Goal: Task Accomplishment & Management: Use online tool/utility

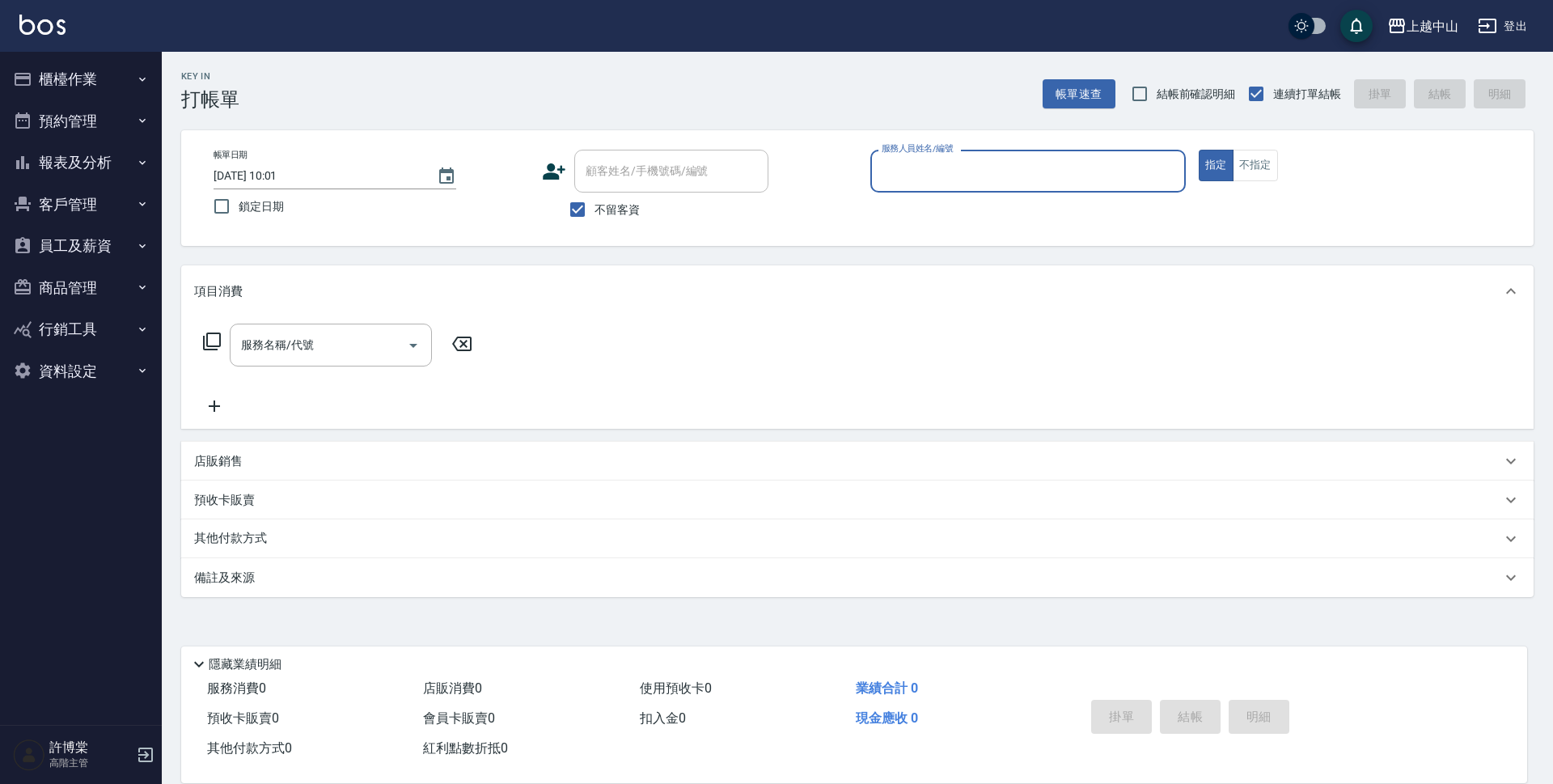
click at [108, 81] on button "櫃檯作業" at bounding box center [81, 79] width 149 height 42
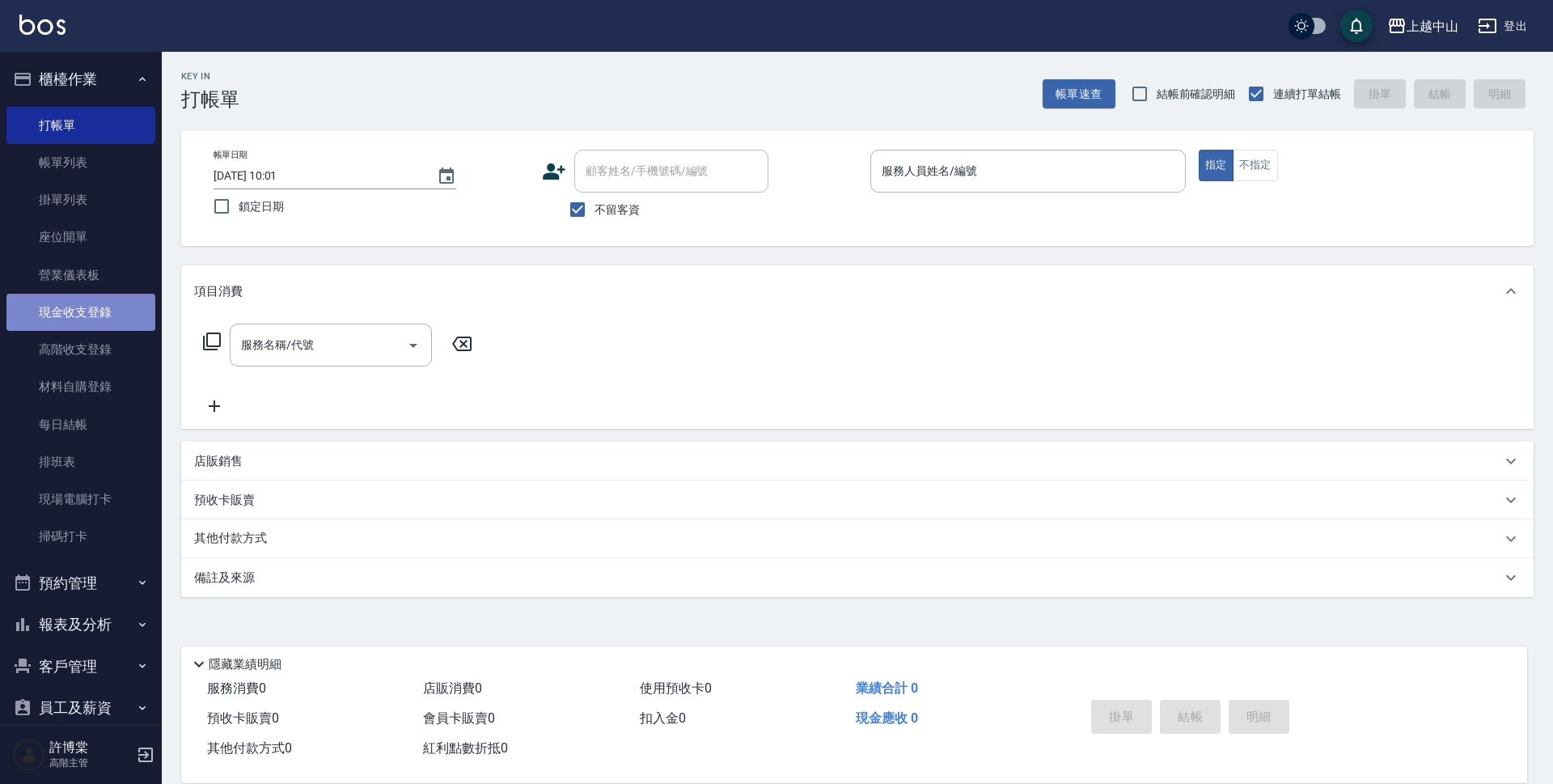
click at [114, 310] on link "現金收支登錄" at bounding box center [81, 312] width 149 height 37
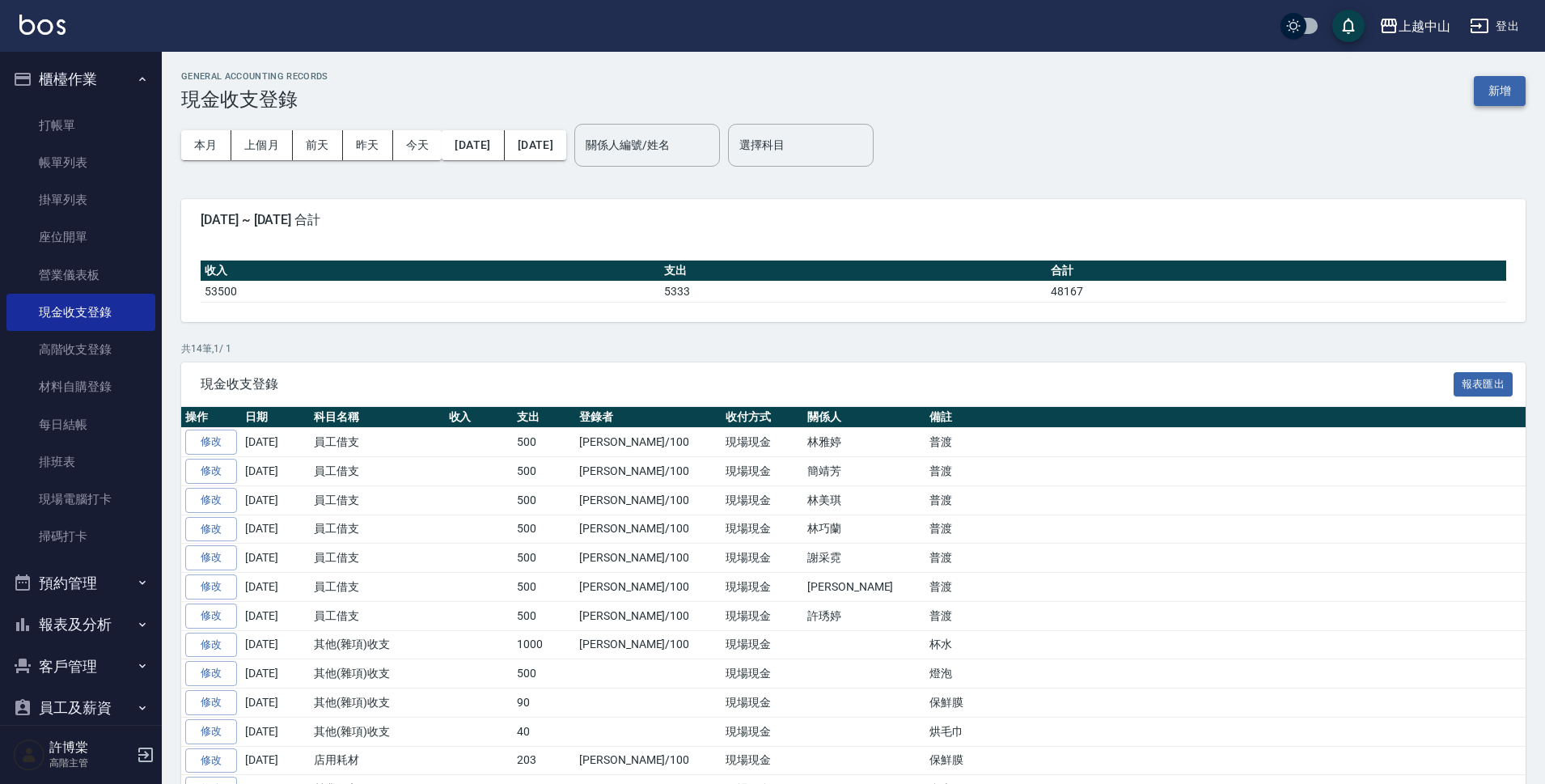
click at [1494, 98] on button "新增" at bounding box center [1499, 91] width 51 height 30
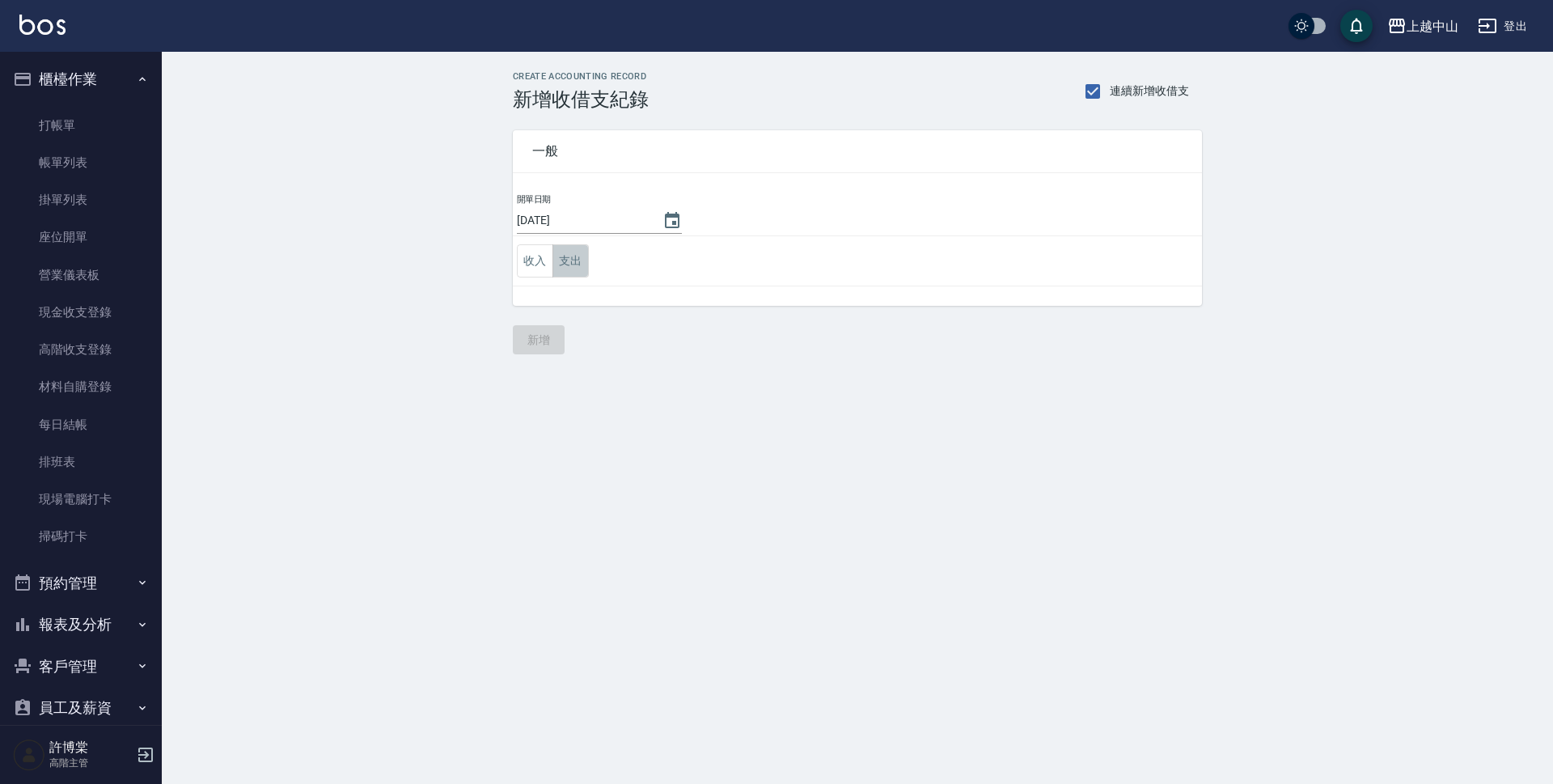
click at [568, 270] on button "支出" at bounding box center [570, 260] width 36 height 33
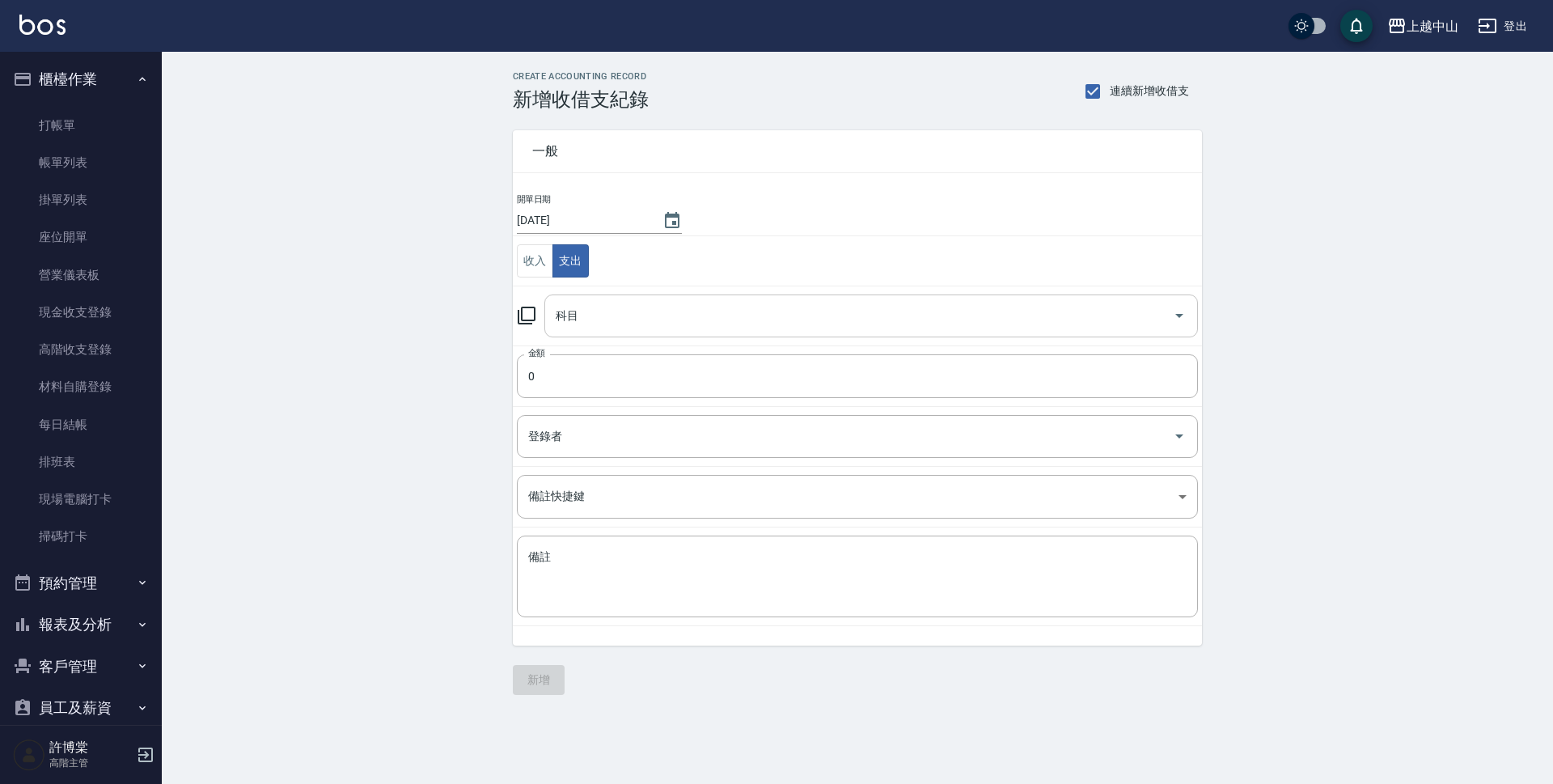
click at [600, 322] on input "科目" at bounding box center [859, 316] width 615 height 28
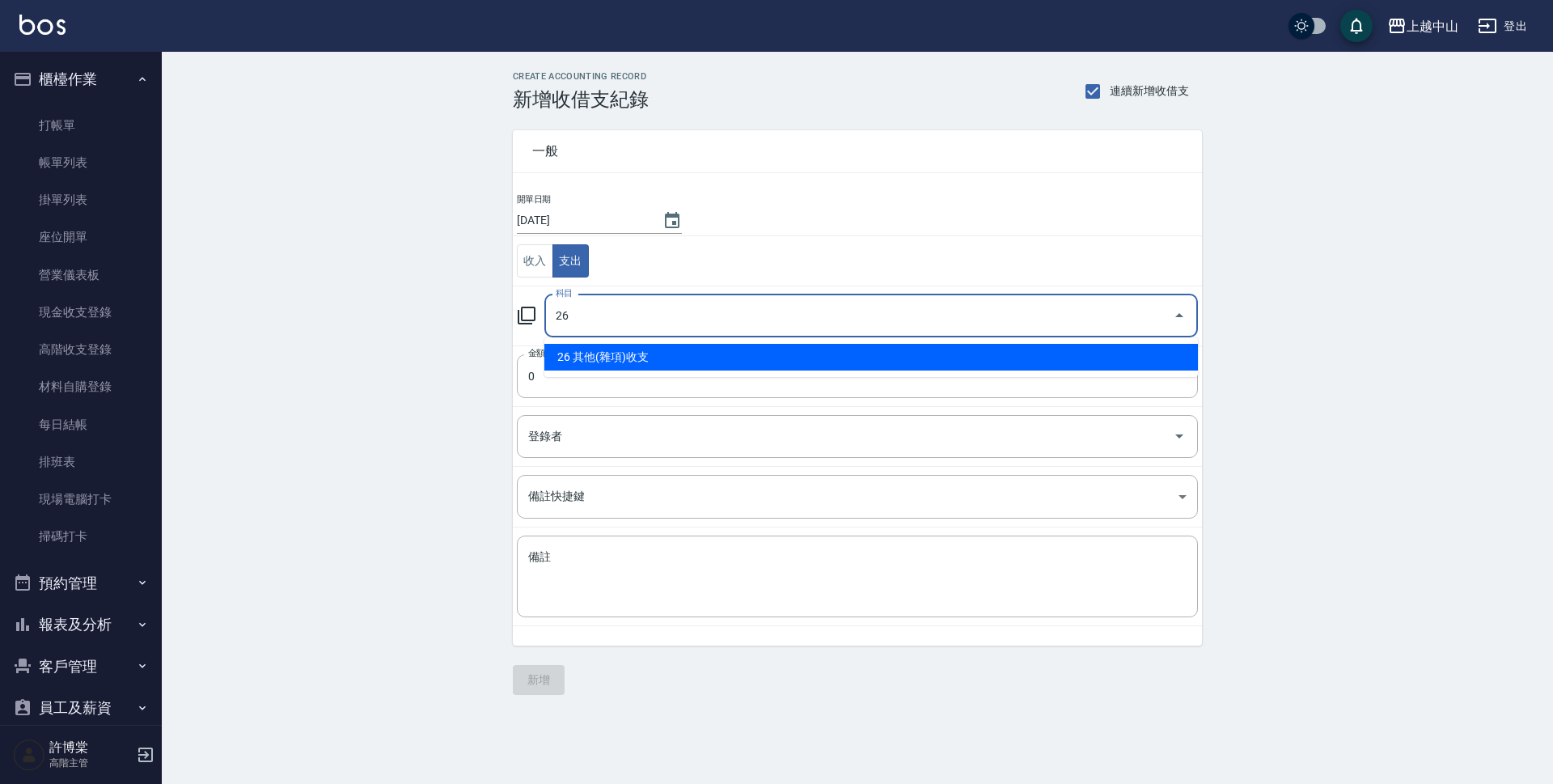
click at [690, 371] on ul "26 其他(雜項)收支" at bounding box center [871, 357] width 654 height 40
click at [614, 369] on li "26 其他(雜項)收支" at bounding box center [871, 357] width 654 height 27
type input "26 其他(雜項)收支"
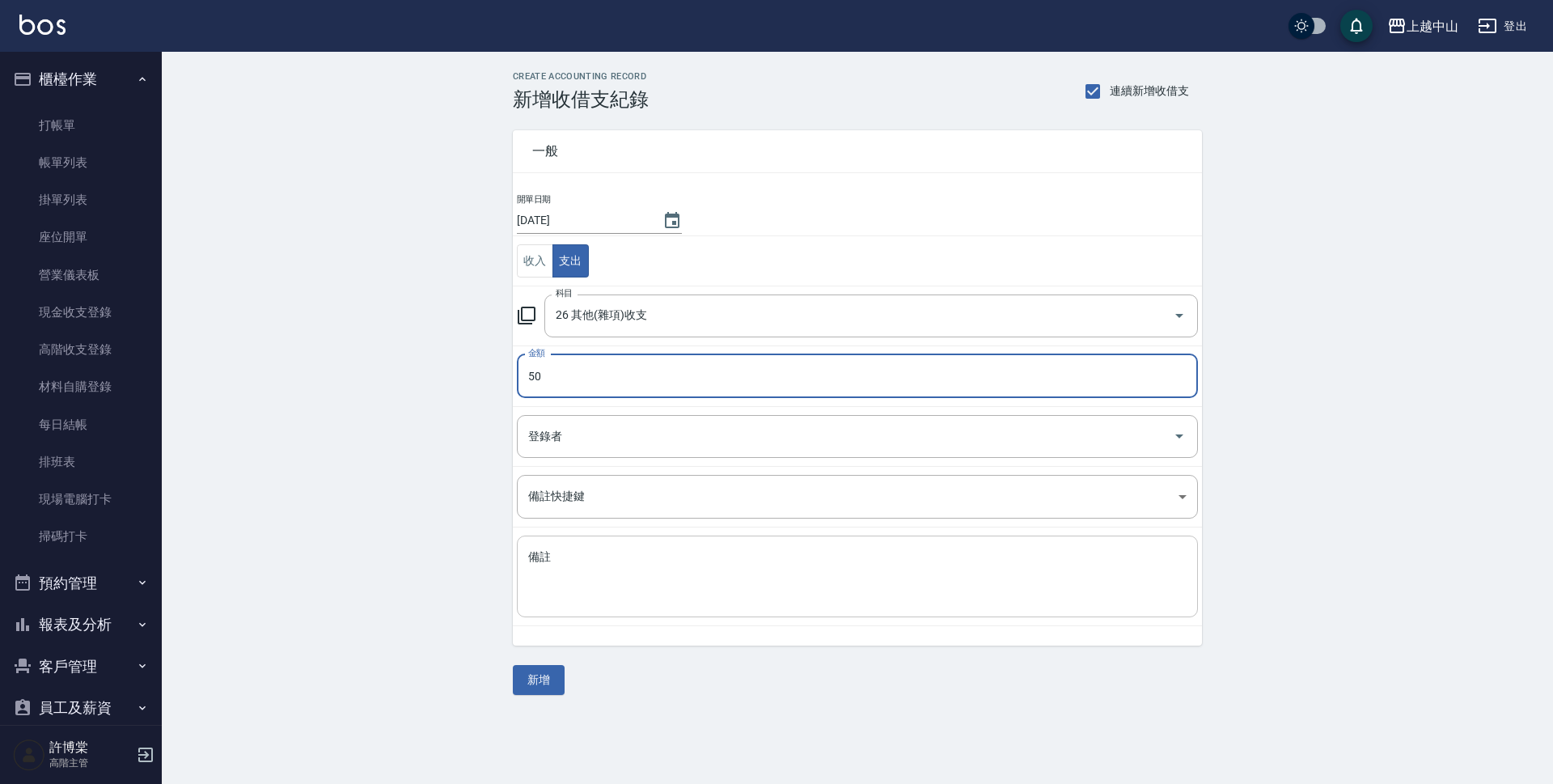
type input "50"
click at [603, 561] on textarea "備註" at bounding box center [857, 576] width 658 height 55
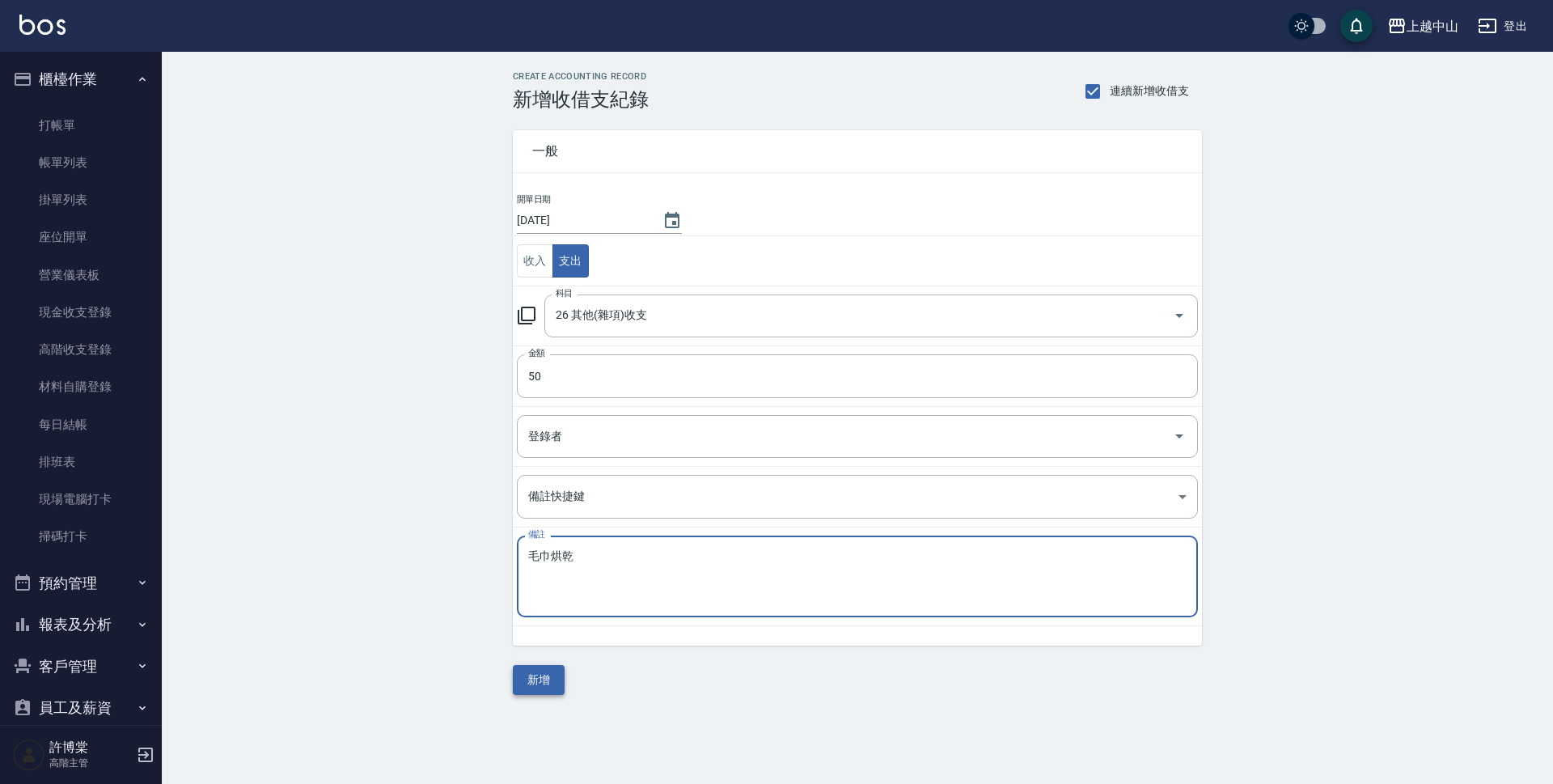
type textarea "毛巾烘乾"
click at [537, 682] on button "新增" at bounding box center [538, 680] width 51 height 30
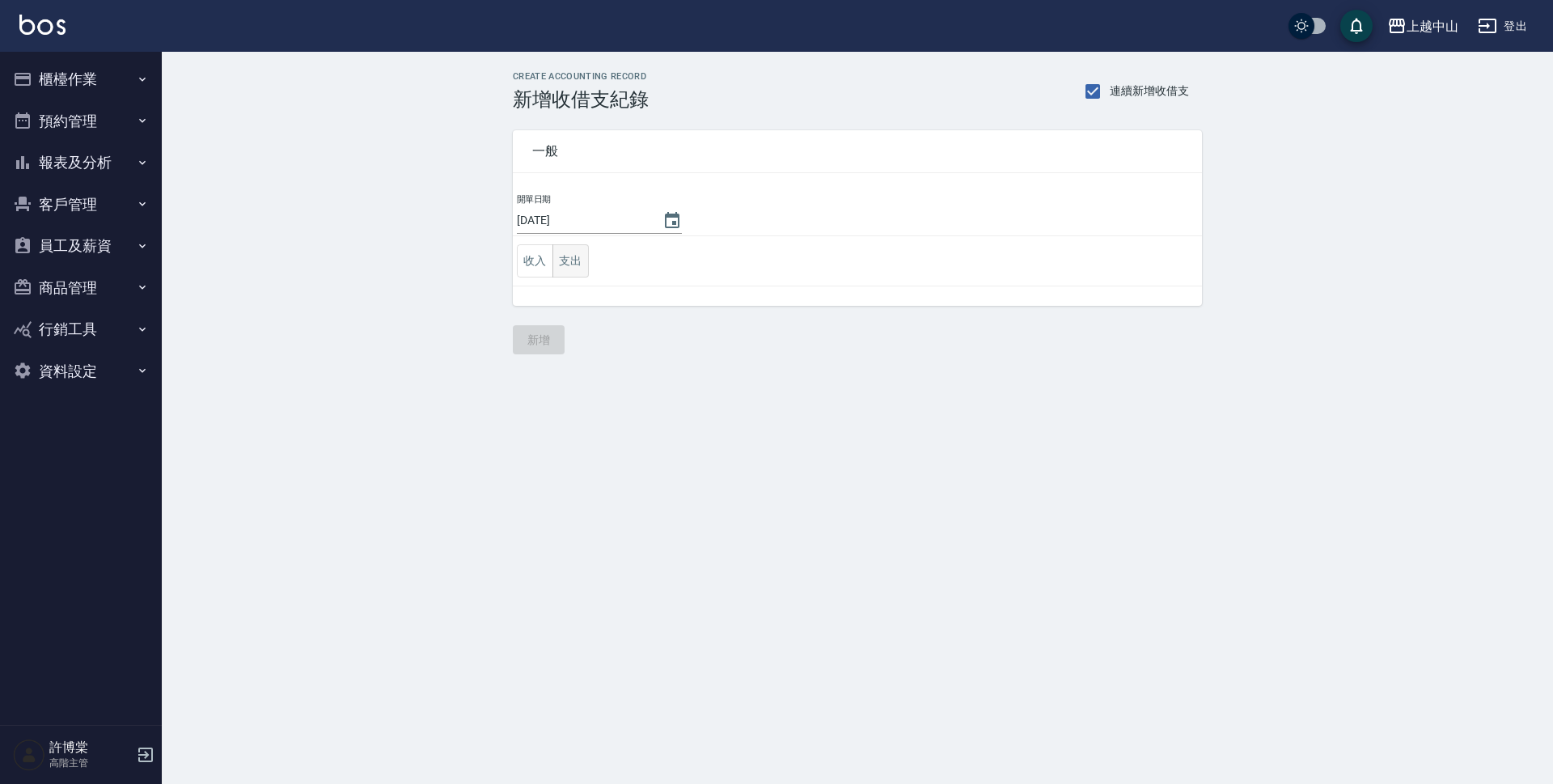
click at [567, 262] on button "支出" at bounding box center [570, 260] width 36 height 33
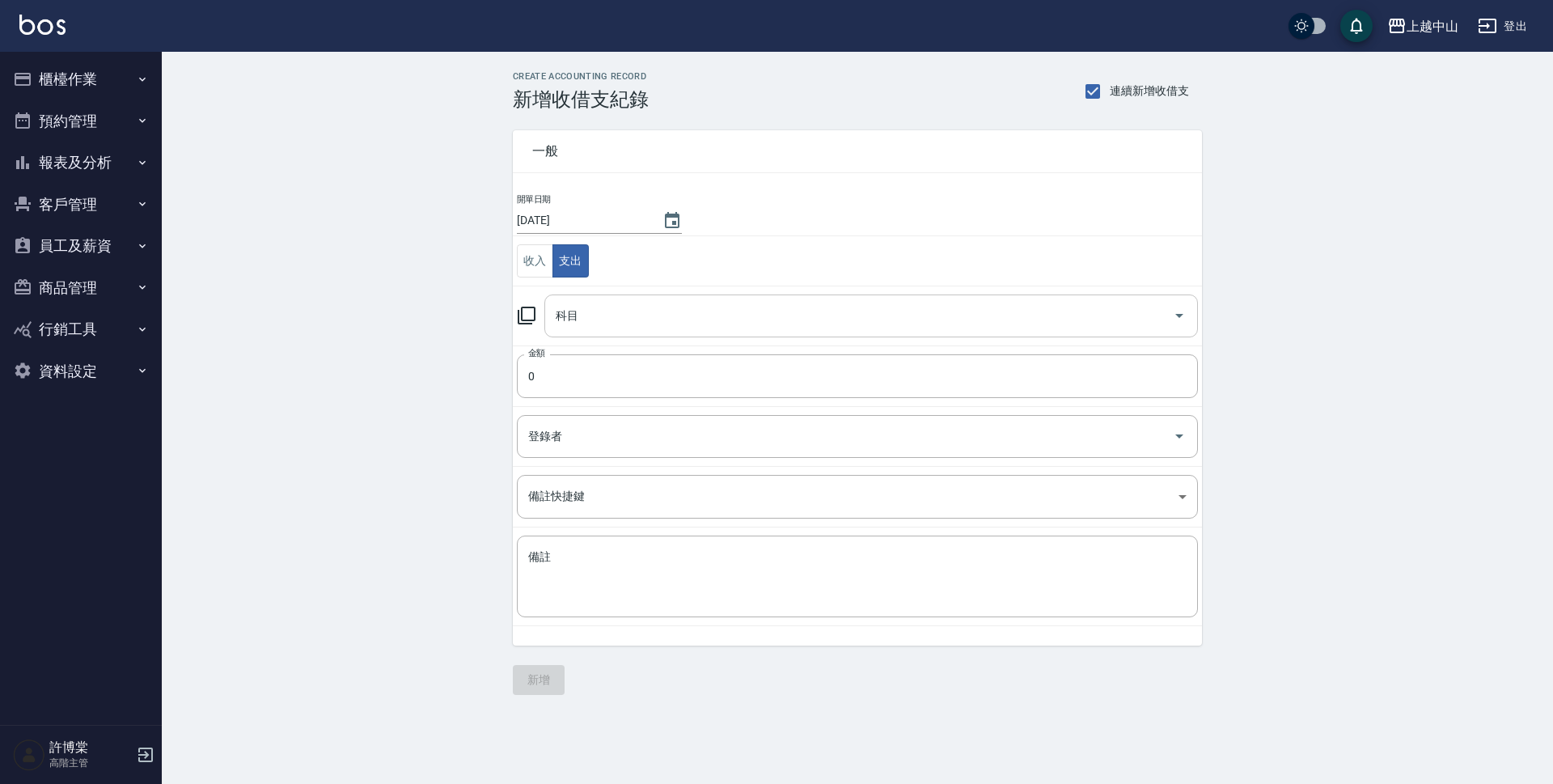
click at [583, 309] on input "科目" at bounding box center [859, 316] width 615 height 28
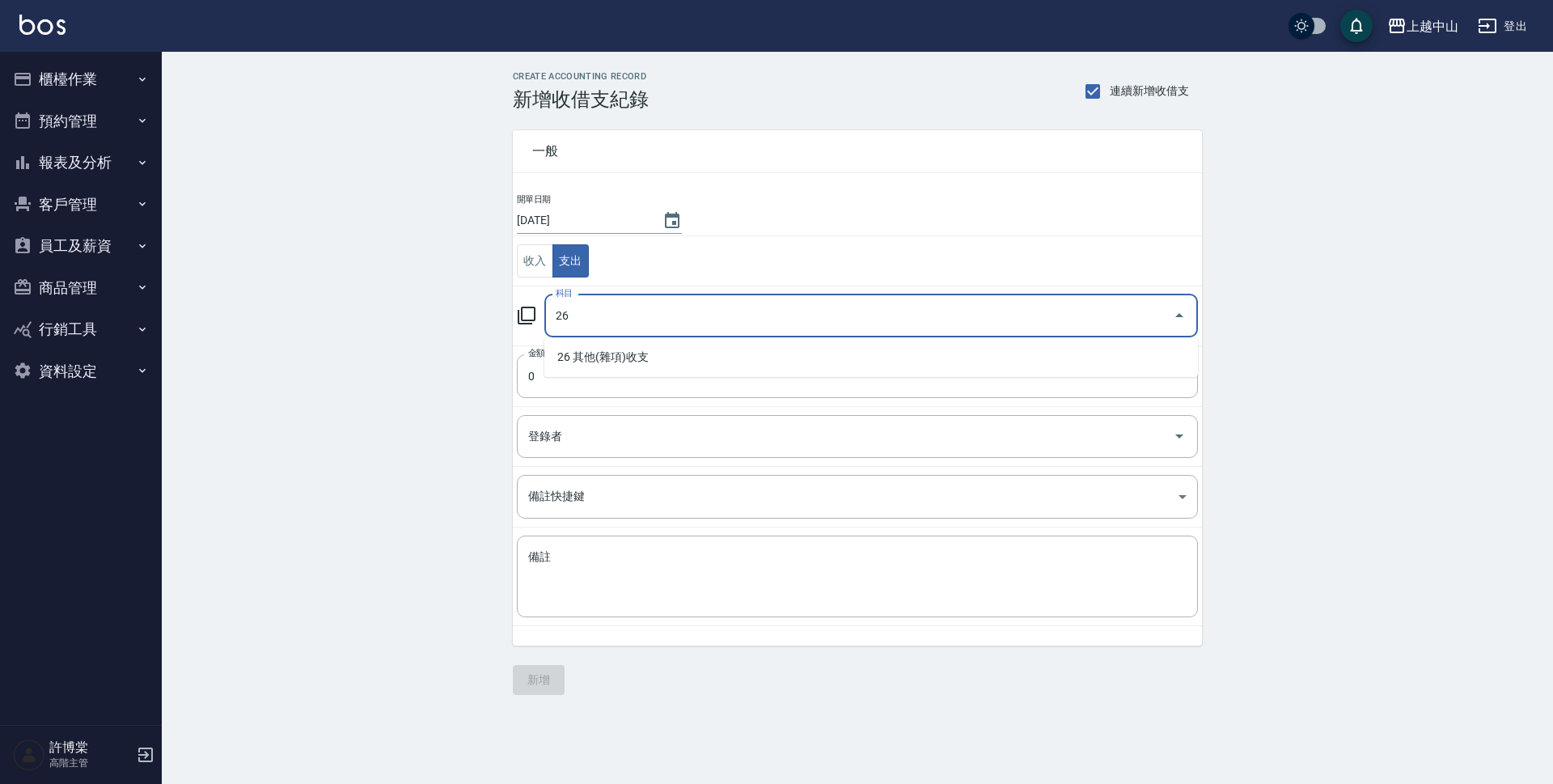
type input "26"
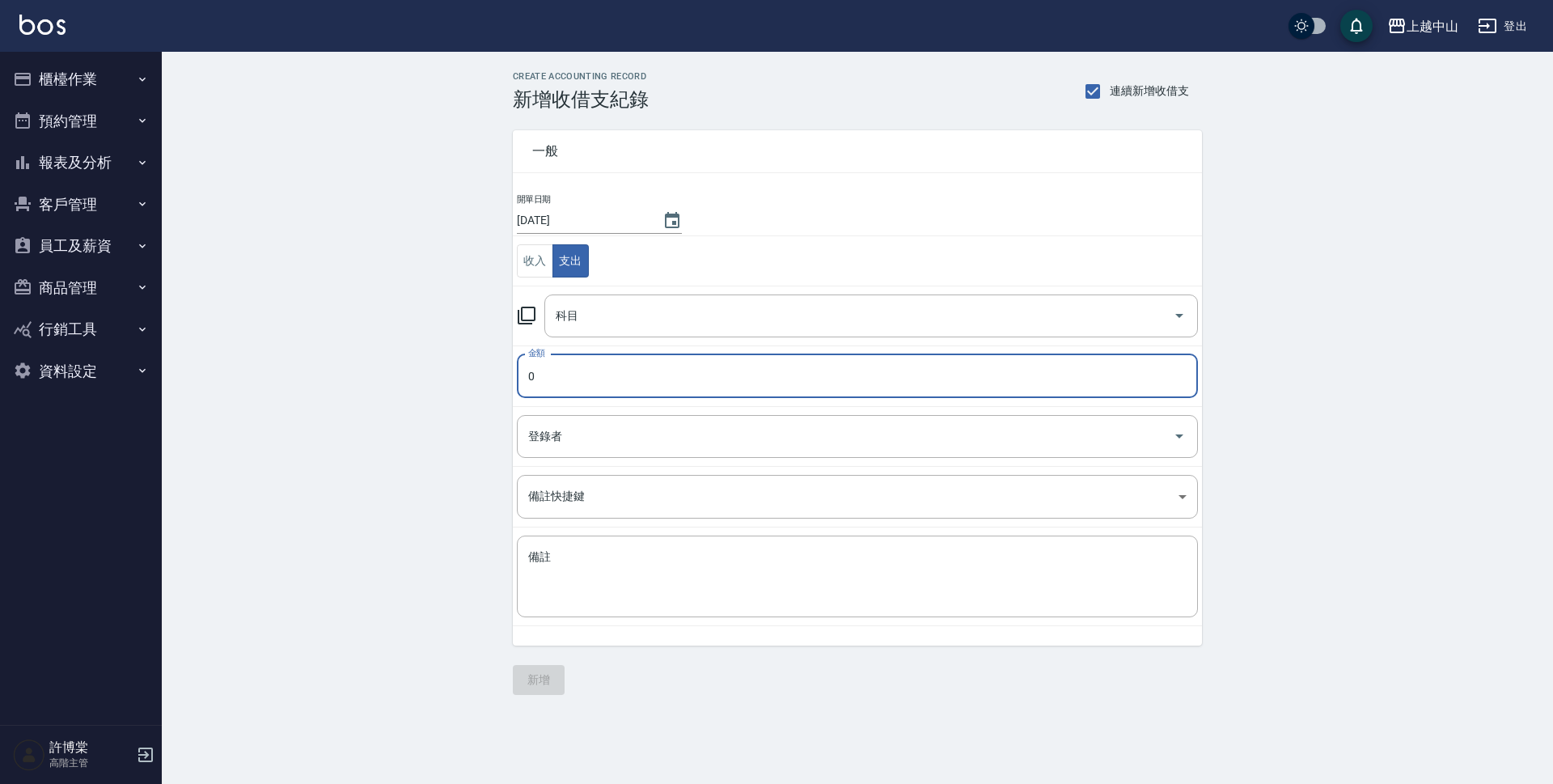
drag, startPoint x: 565, startPoint y: 371, endPoint x: 467, endPoint y: 373, distance: 98.0
click at [467, 373] on div "CREATE ACCOUNTING RECORD 新增收借支紀錄 連續新增收借支 一般 開單日期 [DATE] 收入 支出 科目 科目 金額 0 金額 登錄者…" at bounding box center [857, 382] width 1391 height 662
click at [637, 297] on div "科目" at bounding box center [871, 316] width 654 height 43
type input "134"
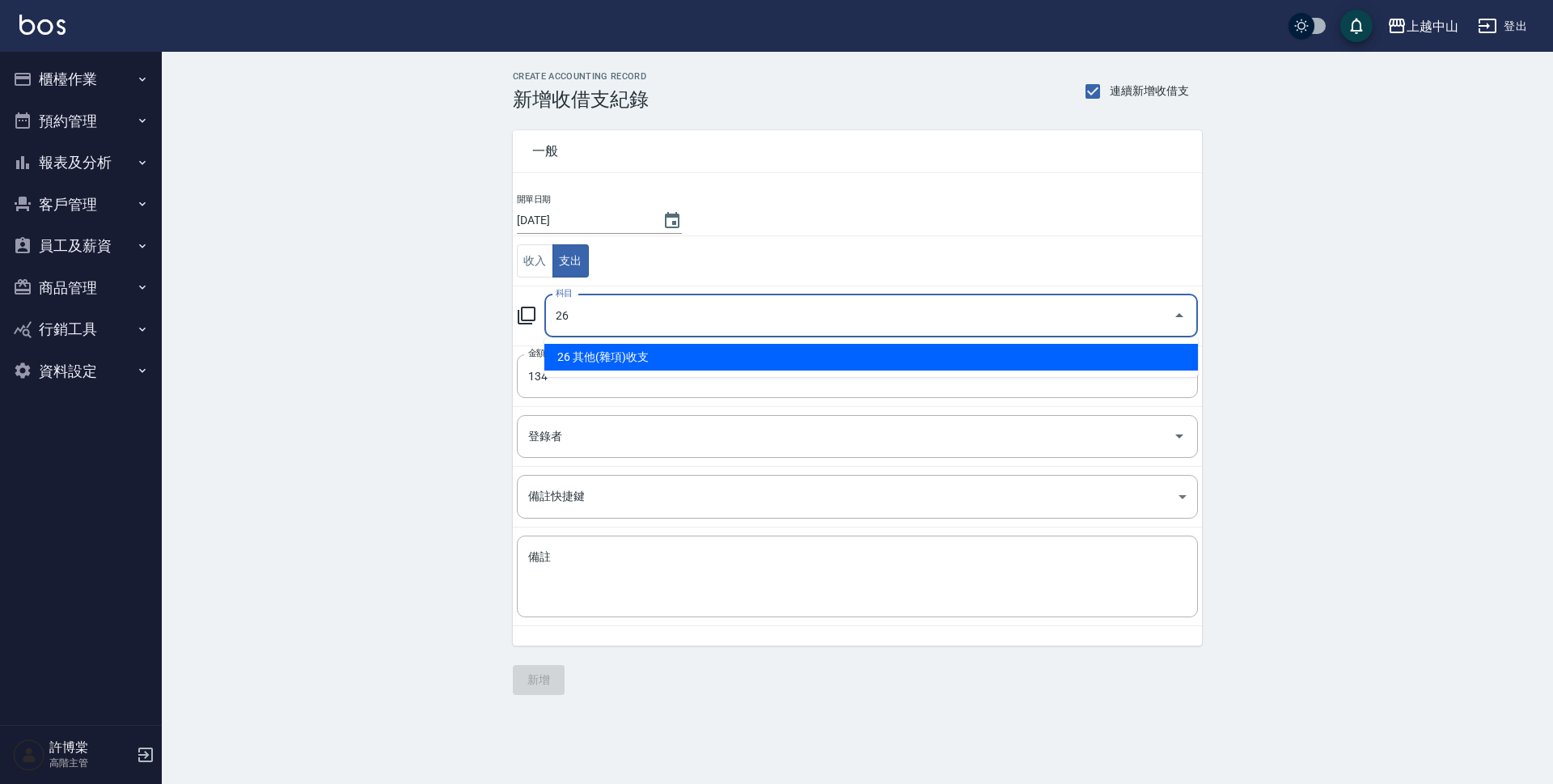
click at [660, 365] on li "26 其他(雜項)收支" at bounding box center [871, 357] width 654 height 27
type input "26 其他(雜項)收支"
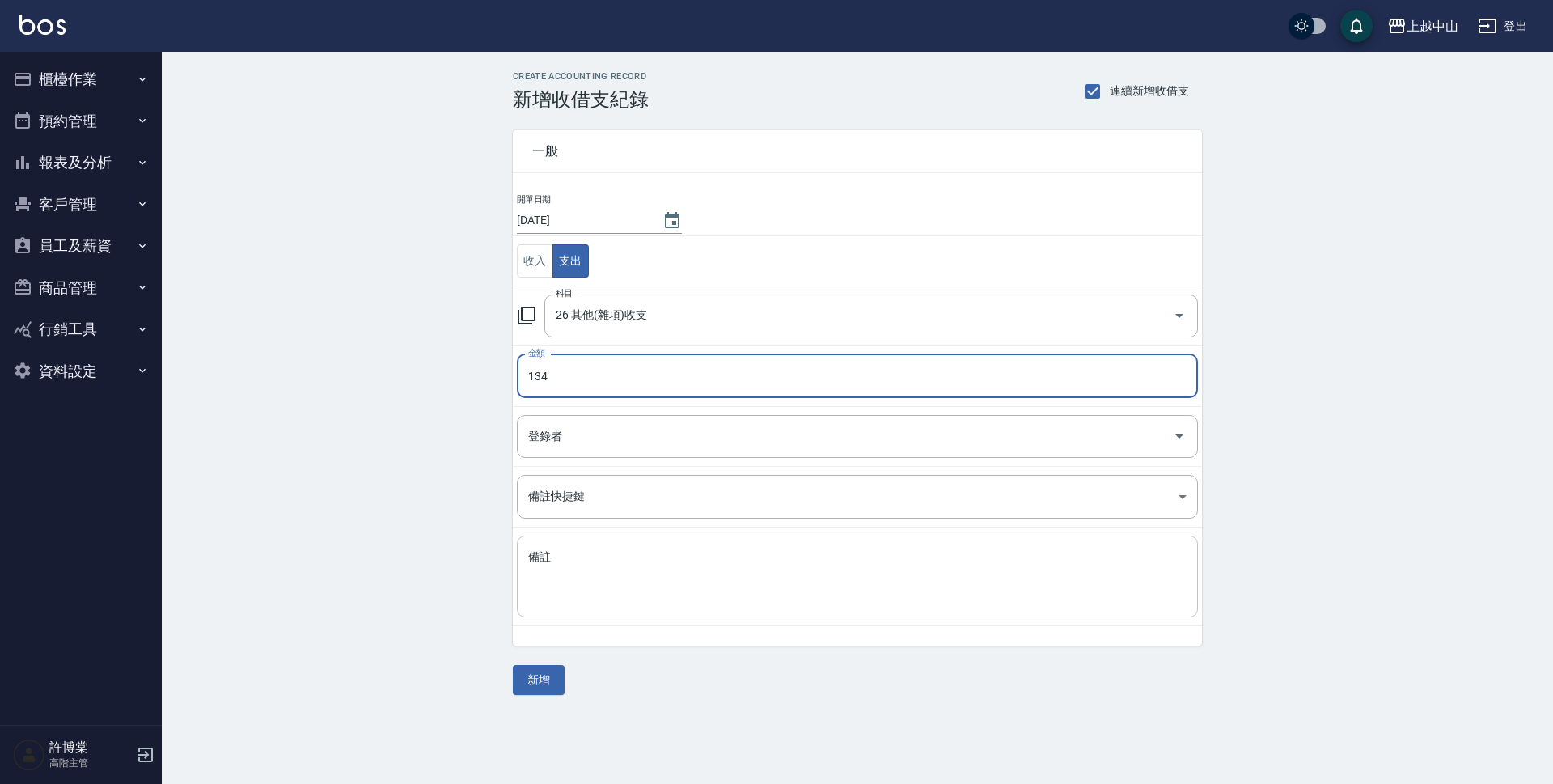
click at [650, 560] on textarea "備註" at bounding box center [857, 576] width 658 height 55
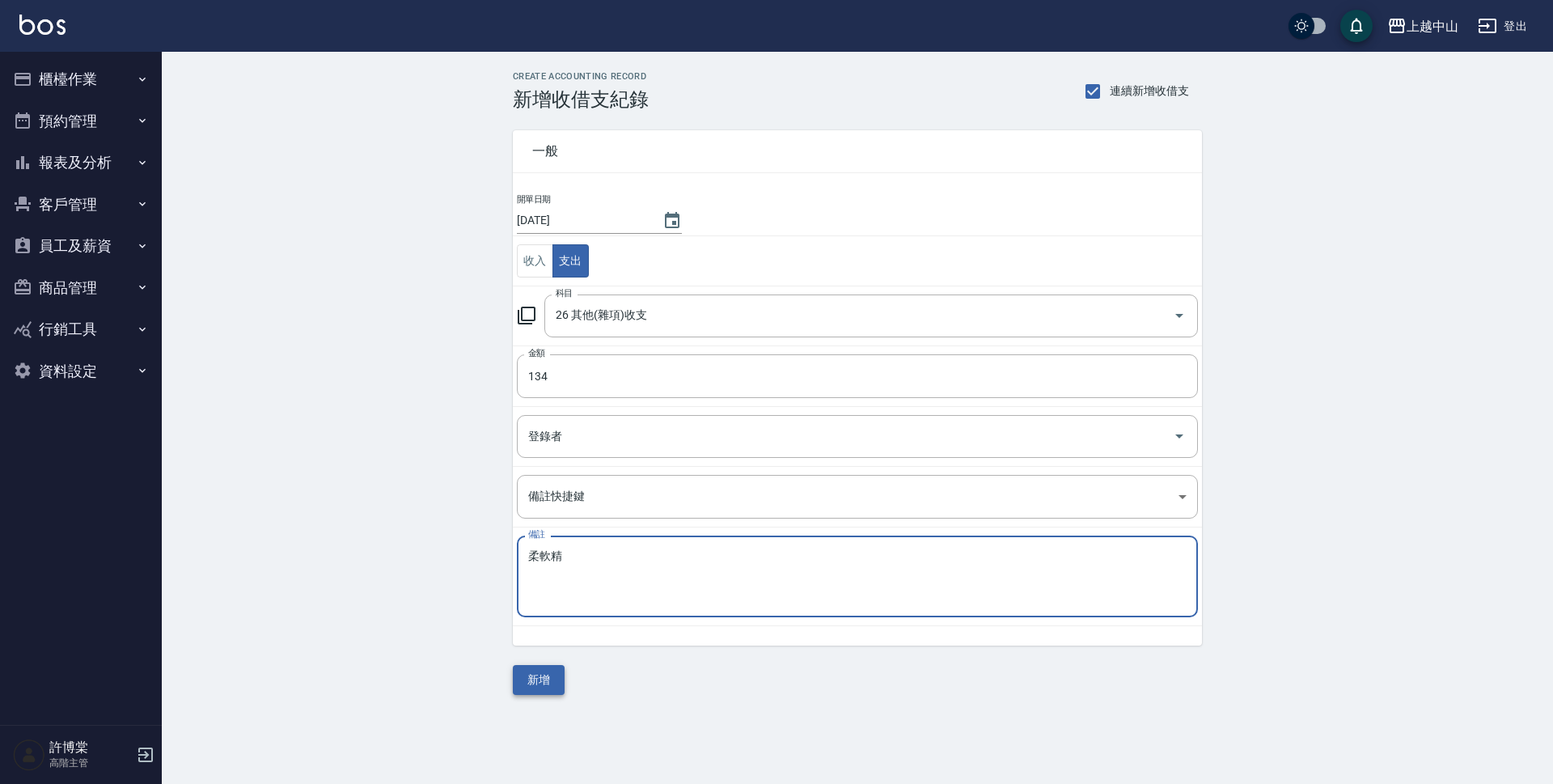
type textarea "柔軟精"
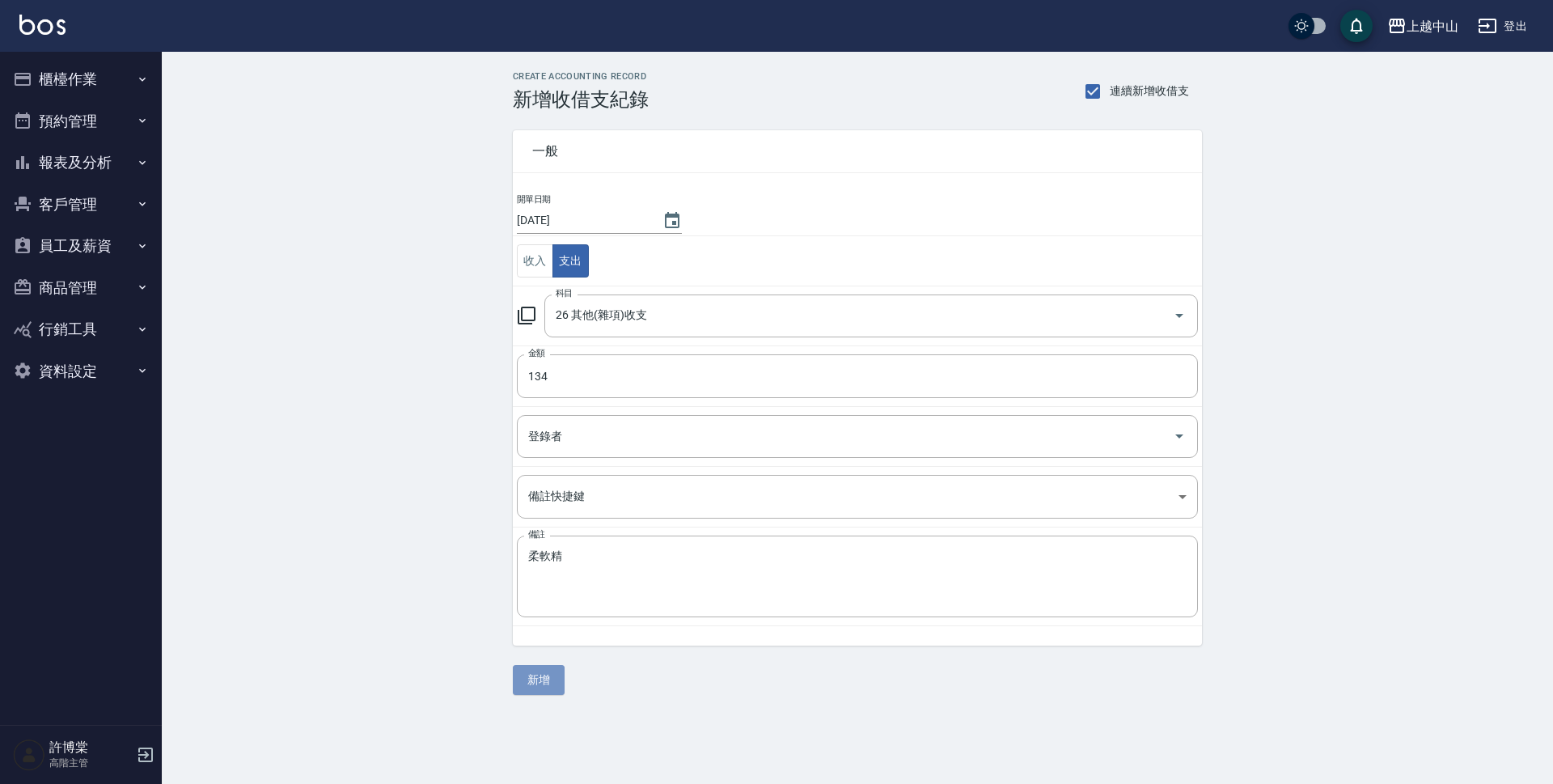
click at [537, 679] on button "新增" at bounding box center [538, 680] width 51 height 30
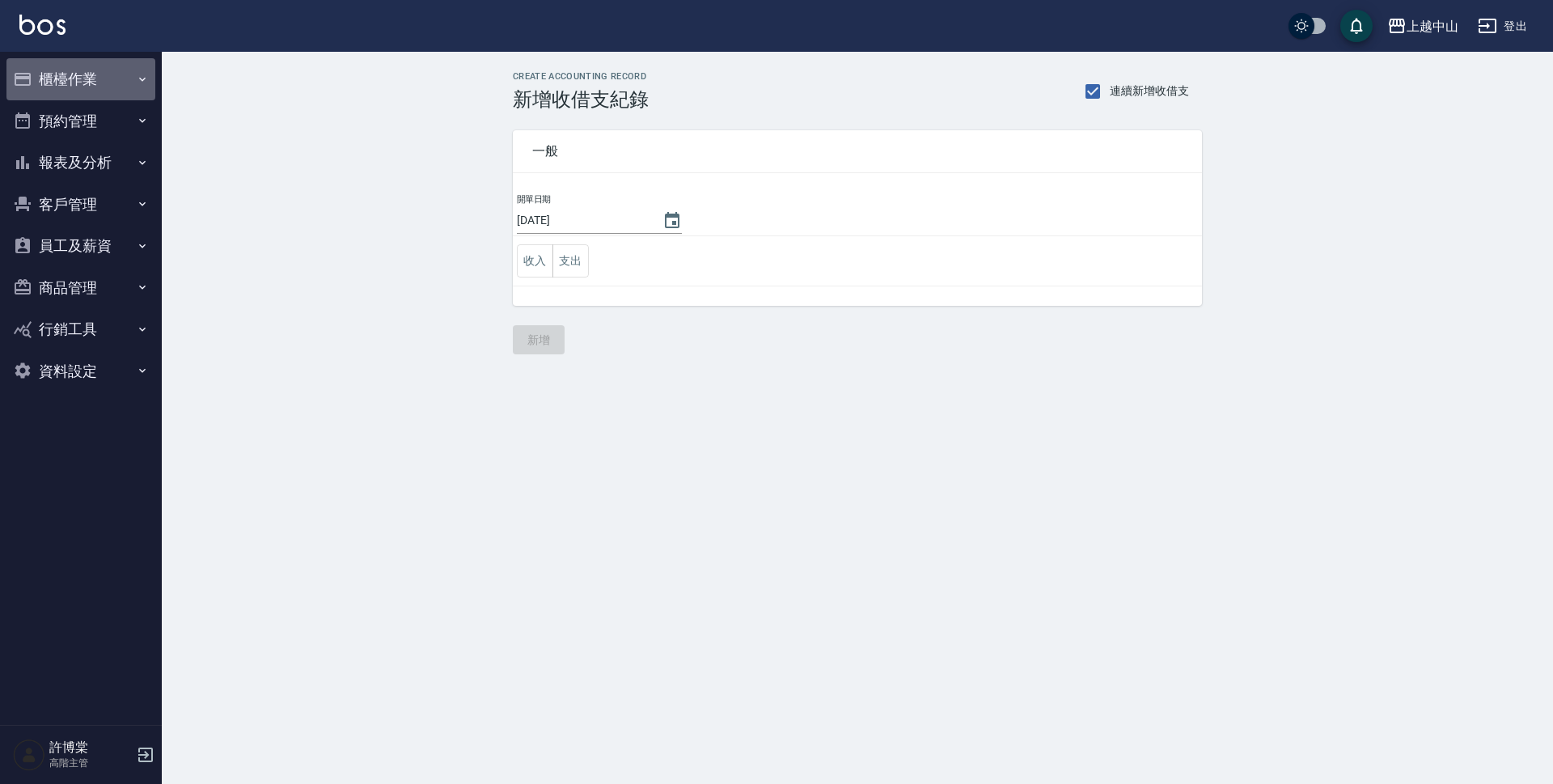
click at [95, 82] on button "櫃檯作業" at bounding box center [81, 79] width 149 height 42
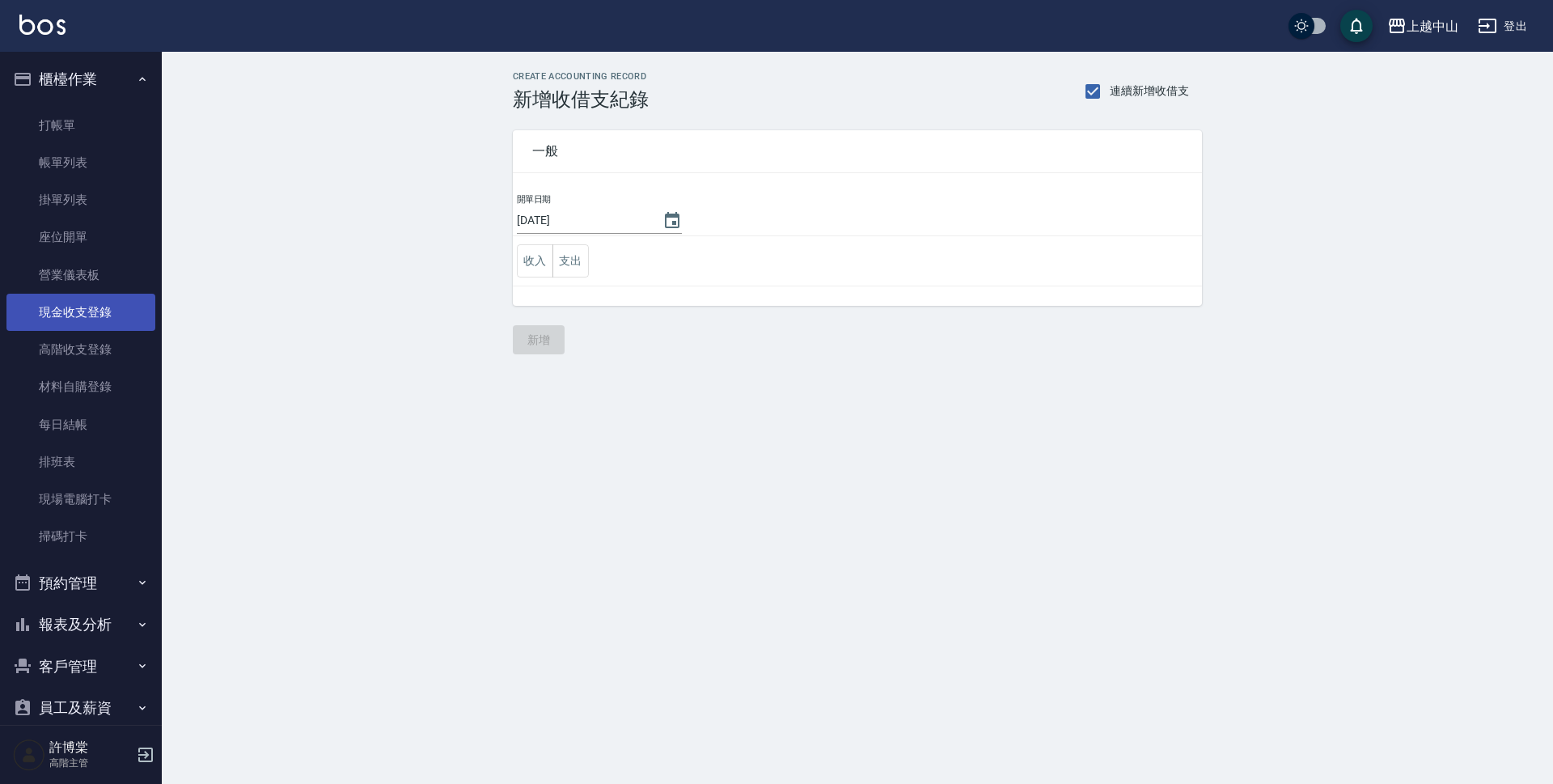
click at [112, 299] on link "現金收支登錄" at bounding box center [81, 312] width 149 height 37
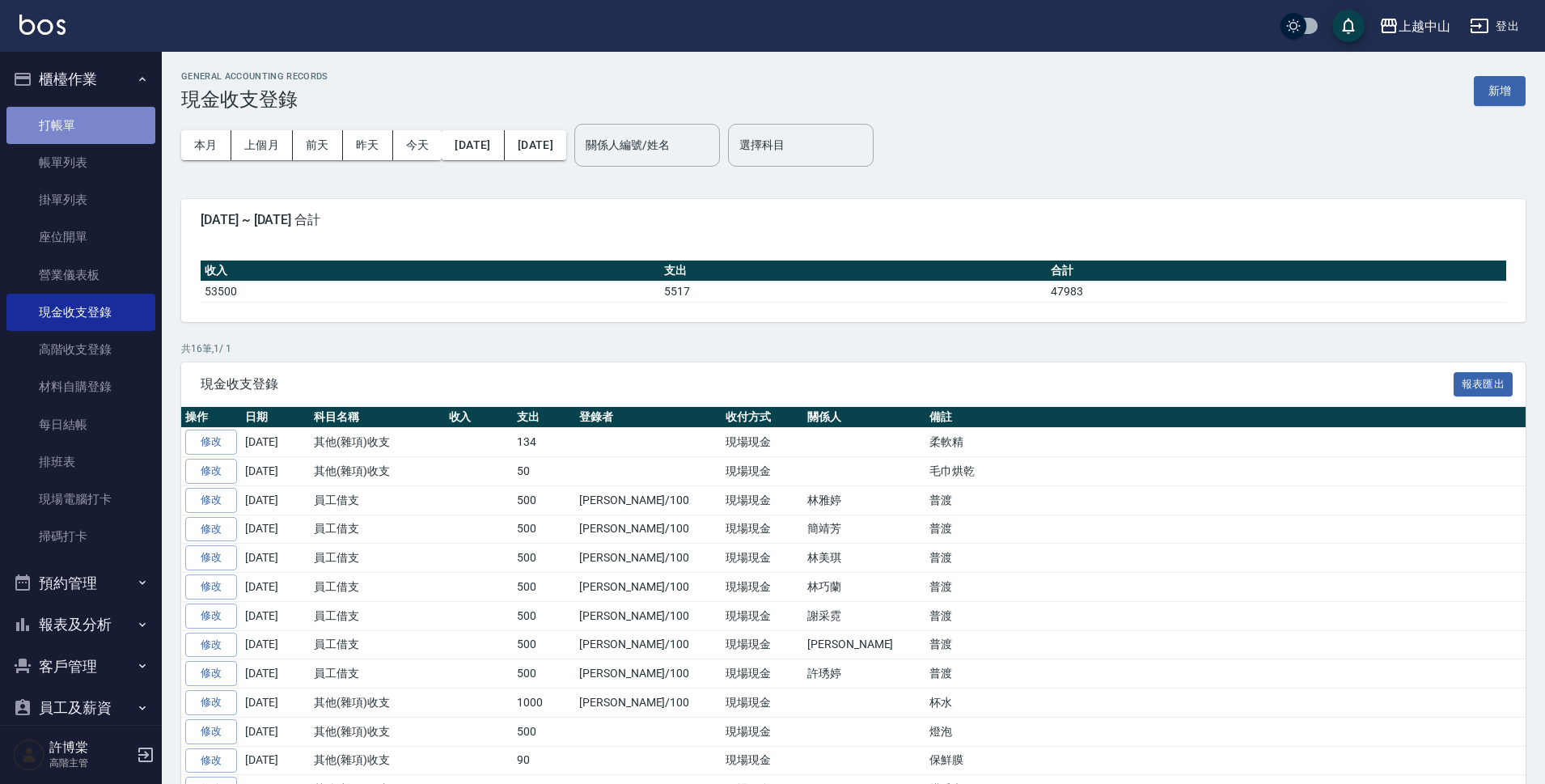
click at [85, 121] on link "打帳單" at bounding box center [81, 125] width 149 height 37
